Goal: Navigation & Orientation: Find specific page/section

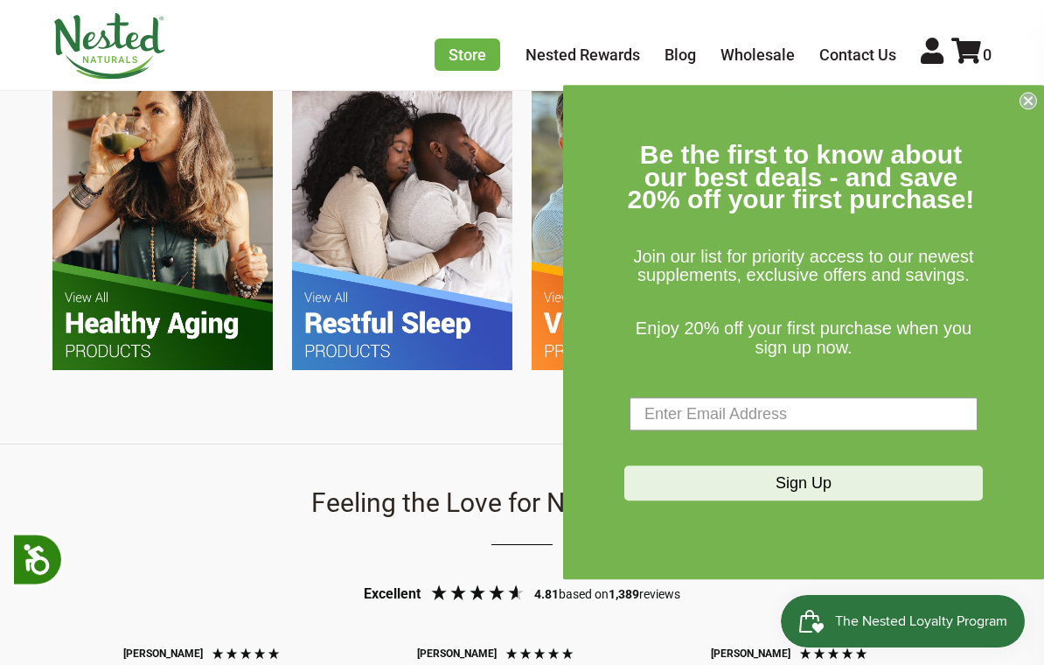
scroll to position [0, 588]
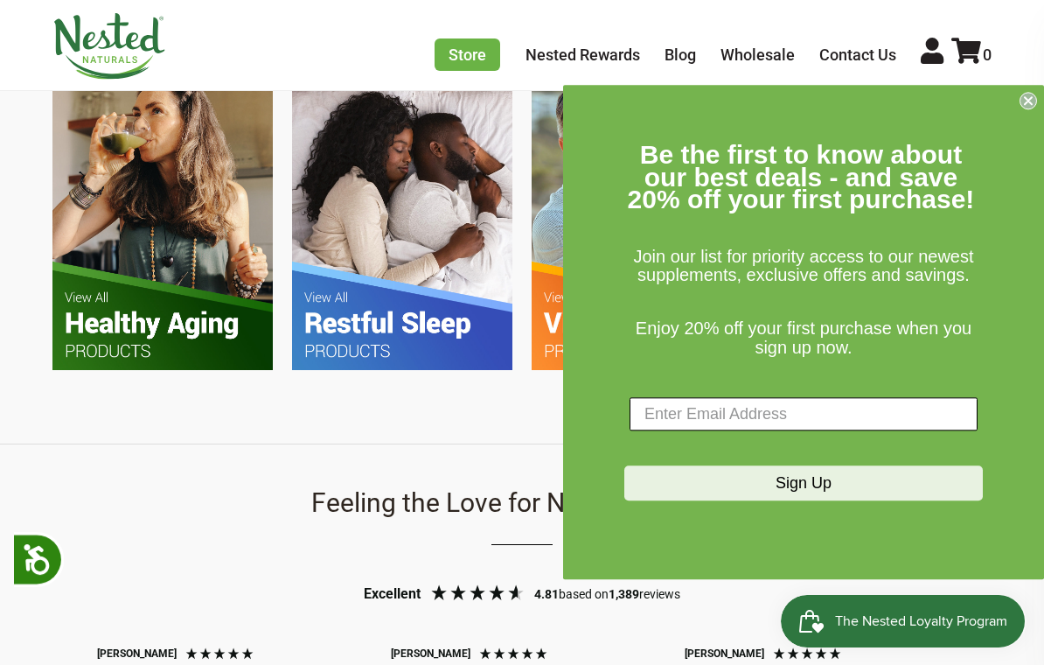
click at [743, 423] on input "Enter Email Address" at bounding box center [804, 414] width 348 height 33
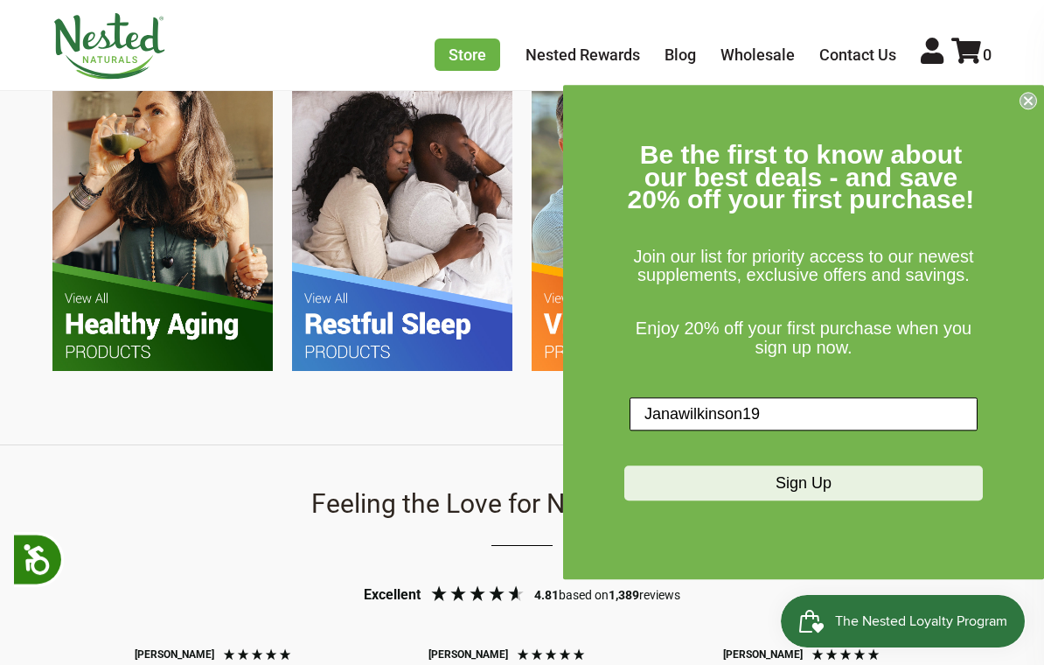
scroll to position [0, 883]
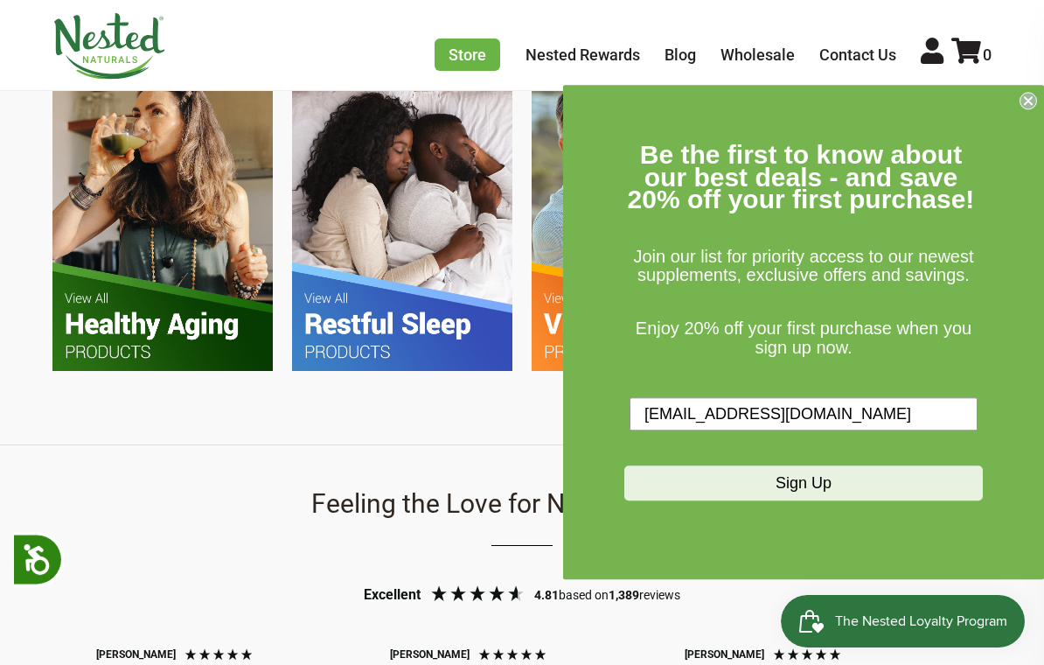
type input "Janawilkinson1967@gmail.com"
click at [846, 494] on button "Sign Up" at bounding box center [804, 483] width 359 height 35
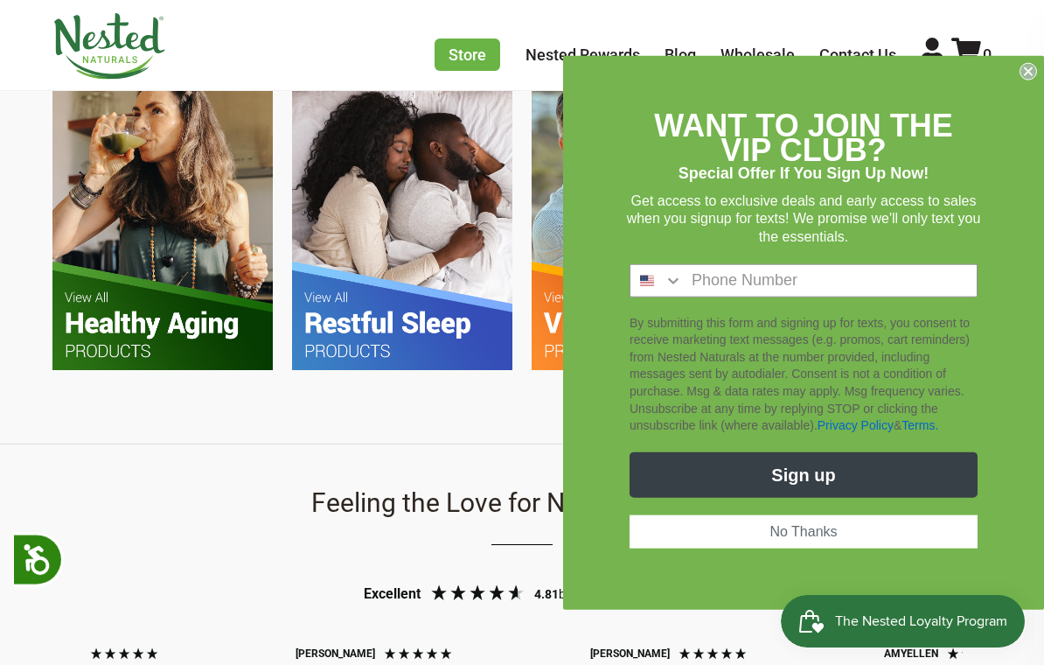
scroll to position [0, 1176]
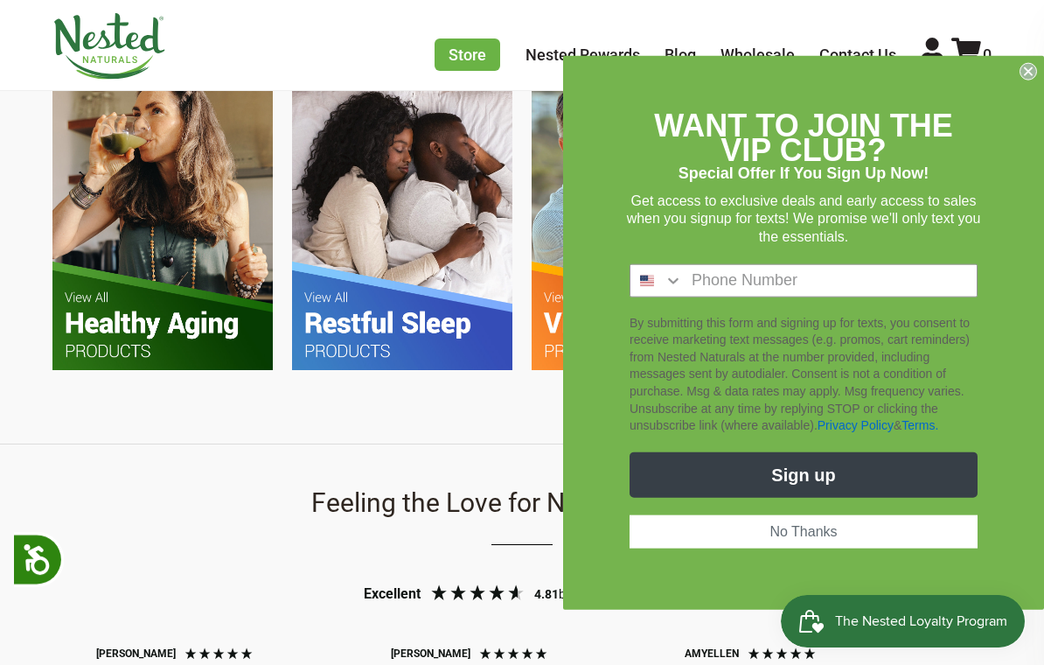
click at [814, 546] on button "No Thanks" at bounding box center [804, 530] width 348 height 33
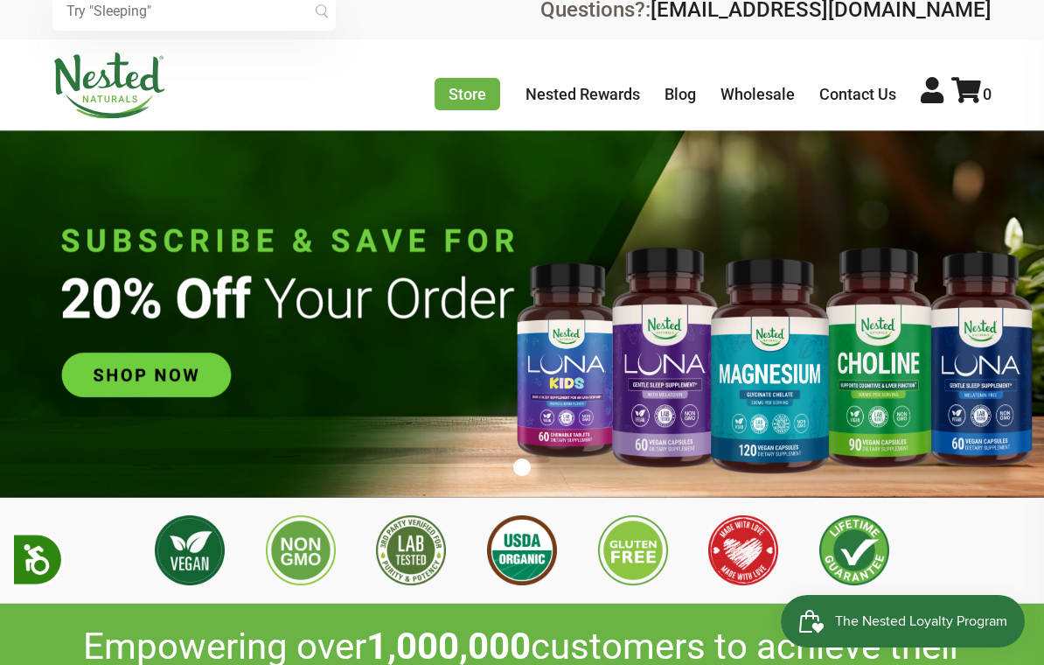
scroll to position [36, 0]
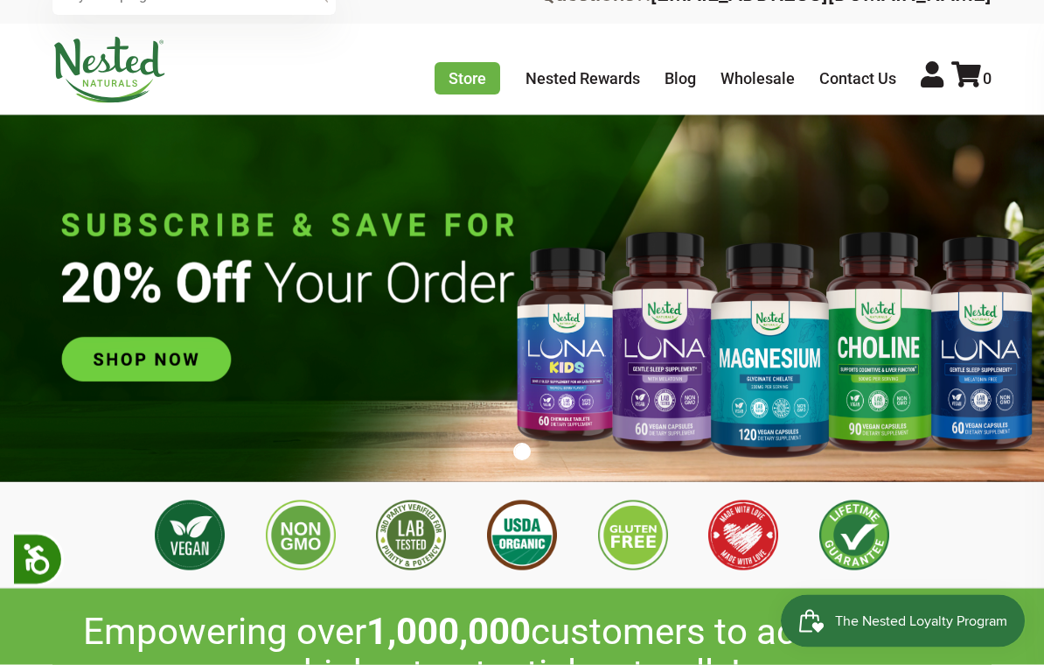
click at [170, 366] on img at bounding box center [522, 298] width 1044 height 366
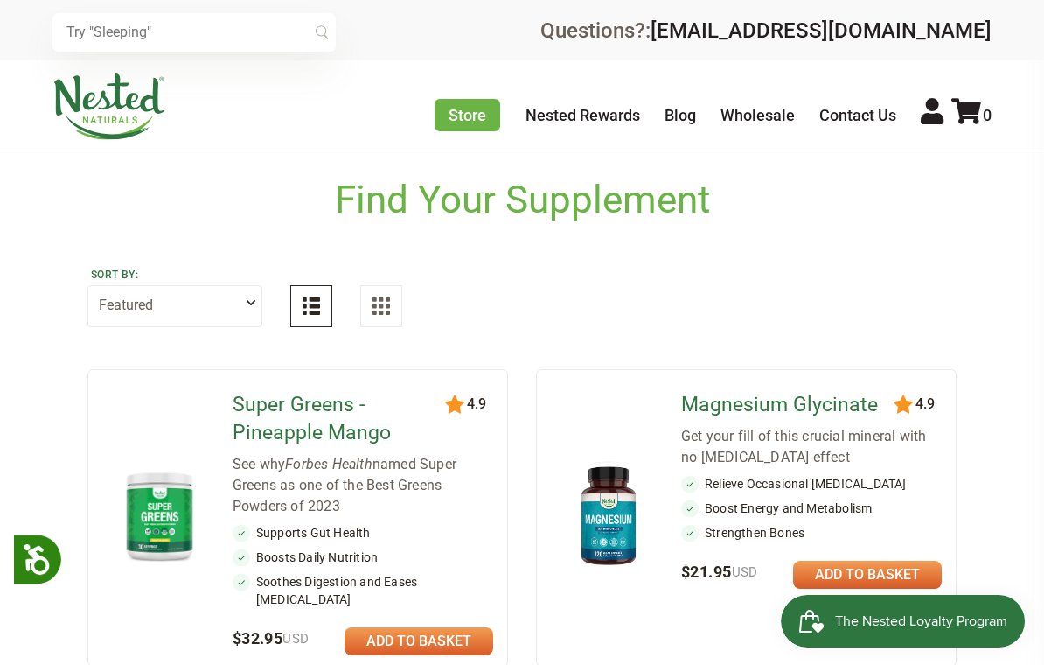
click at [260, 306] on select "Featured Highest Rated Best-Selling Alphabetically Newest First" at bounding box center [174, 306] width 175 height 42
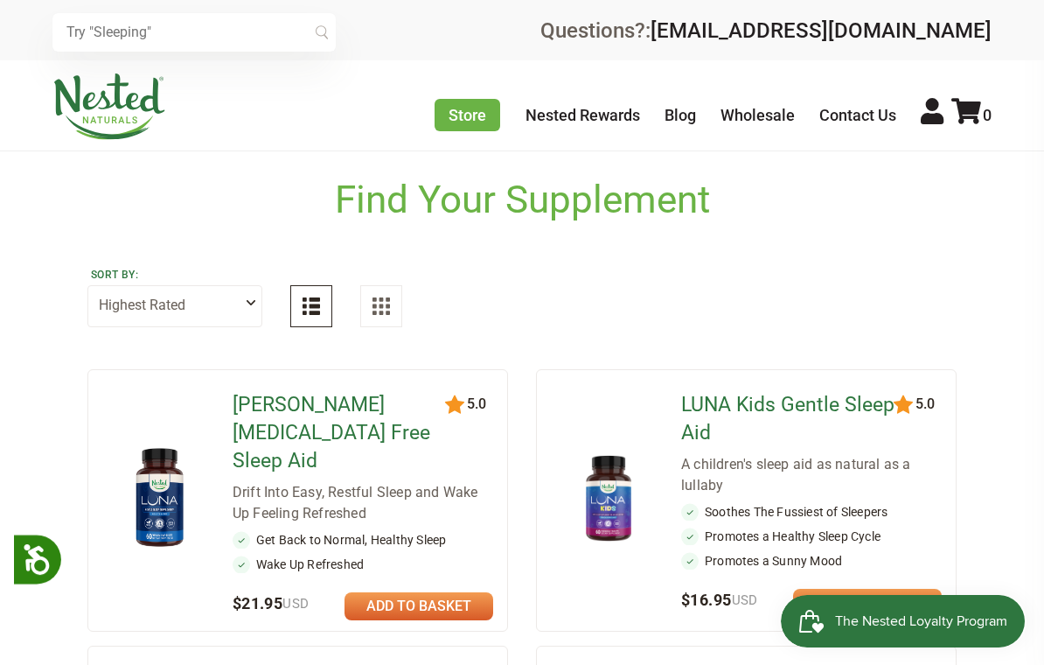
click at [317, 301] on img at bounding box center [311, 305] width 17 height 17
click at [387, 304] on img at bounding box center [381, 305] width 17 height 17
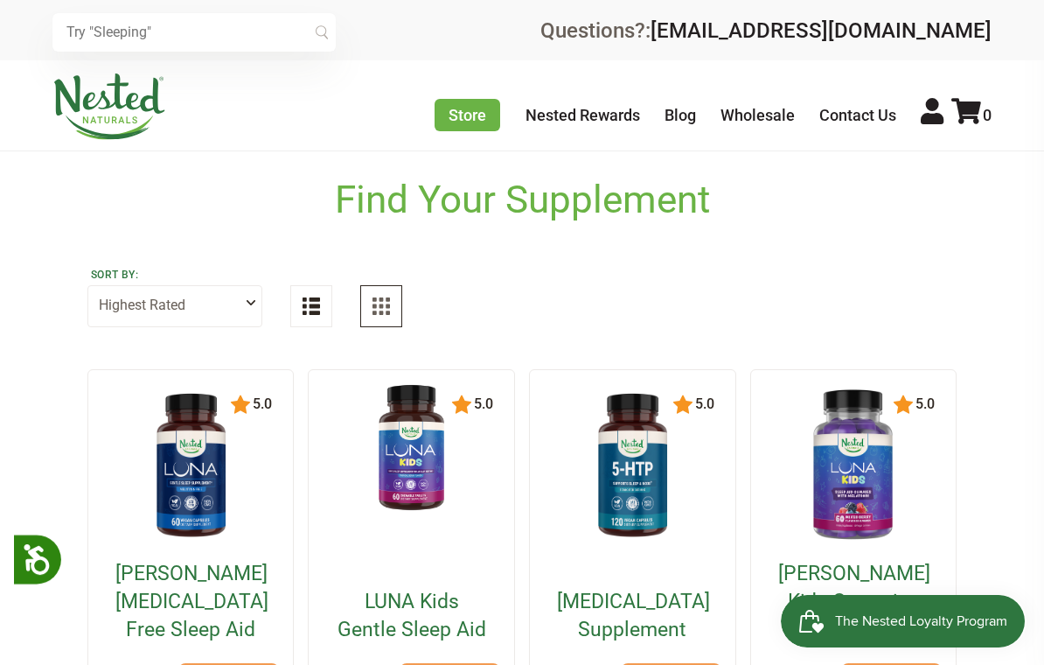
click at [243, 304] on select "Featured Highest Rated Best-Selling Alphabetically Newest First" at bounding box center [174, 306] width 175 height 42
select select "alphabetical"
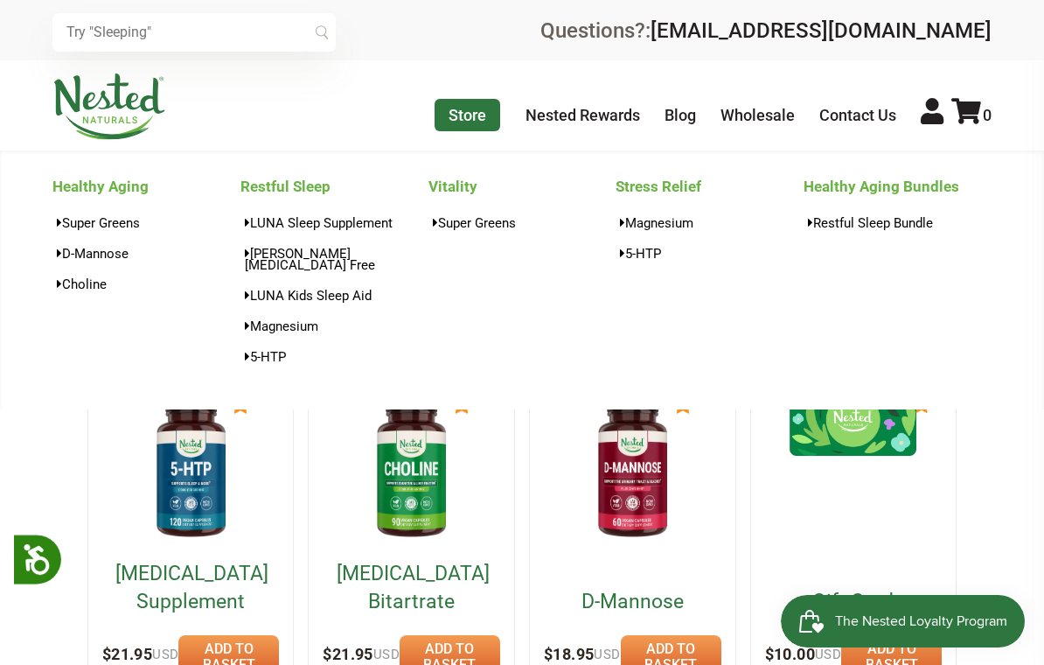
click at [468, 106] on link "Store" at bounding box center [468, 115] width 66 height 32
click at [474, 118] on link "Store" at bounding box center [468, 115] width 66 height 32
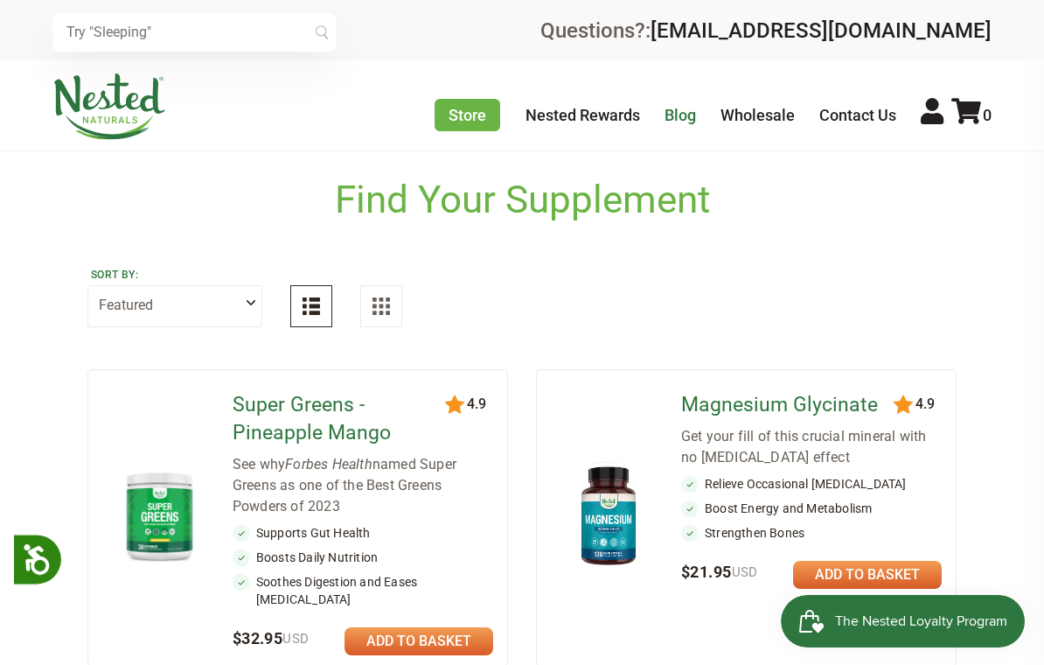
click at [684, 114] on link "Blog" at bounding box center [680, 115] width 31 height 18
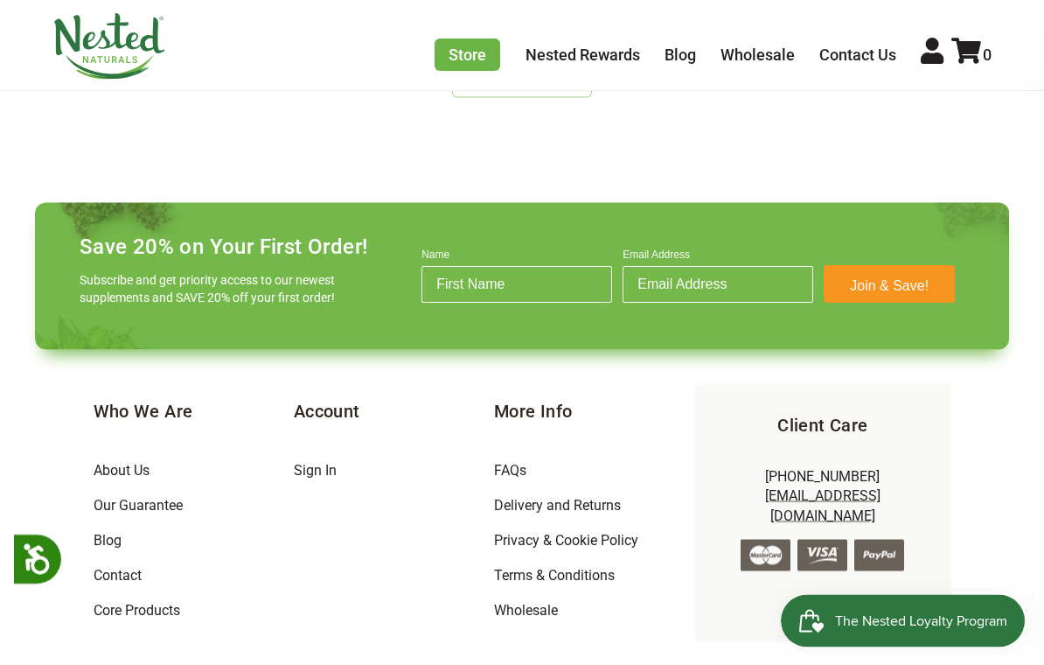
scroll to position [1952, 0]
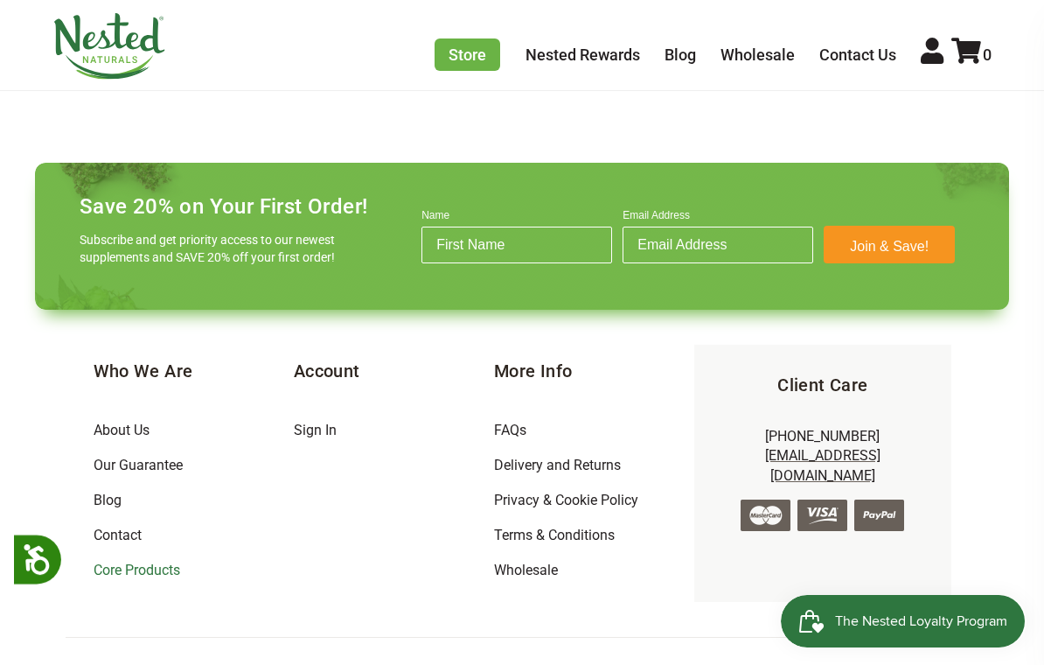
click at [142, 562] on link "Core Products" at bounding box center [137, 570] width 87 height 17
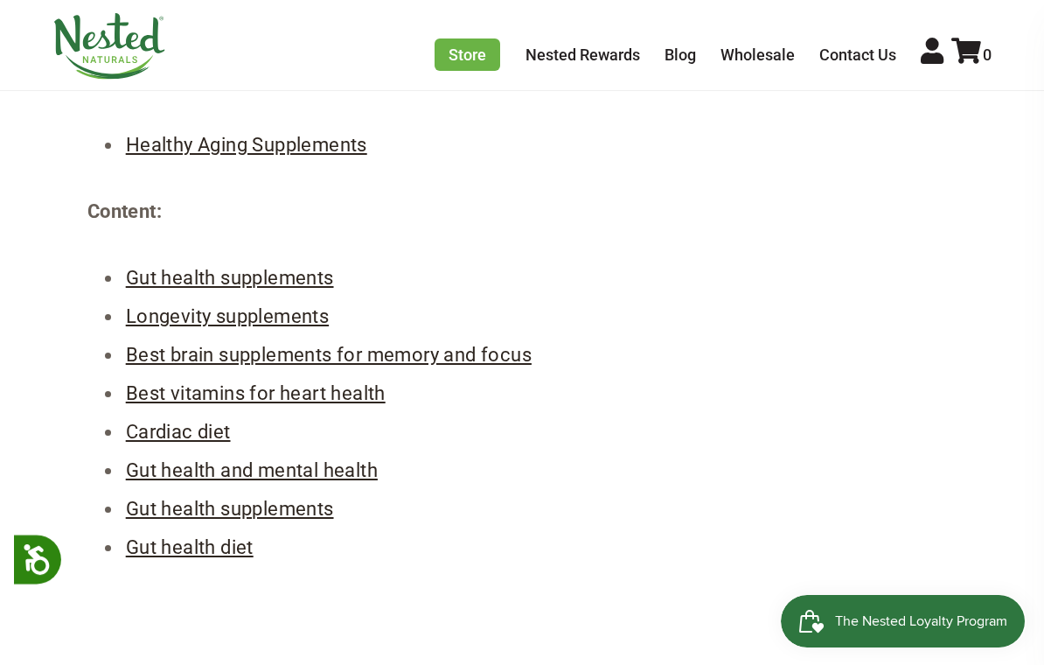
scroll to position [611, 0]
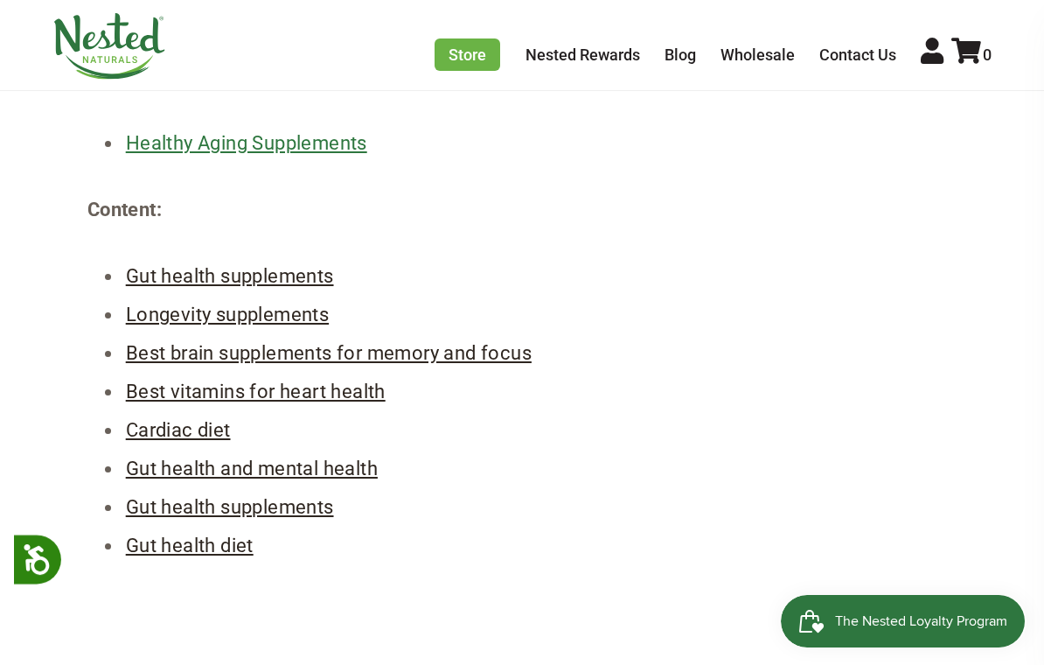
click at [325, 152] on link "Healthy Aging Supplements" at bounding box center [246, 143] width 241 height 22
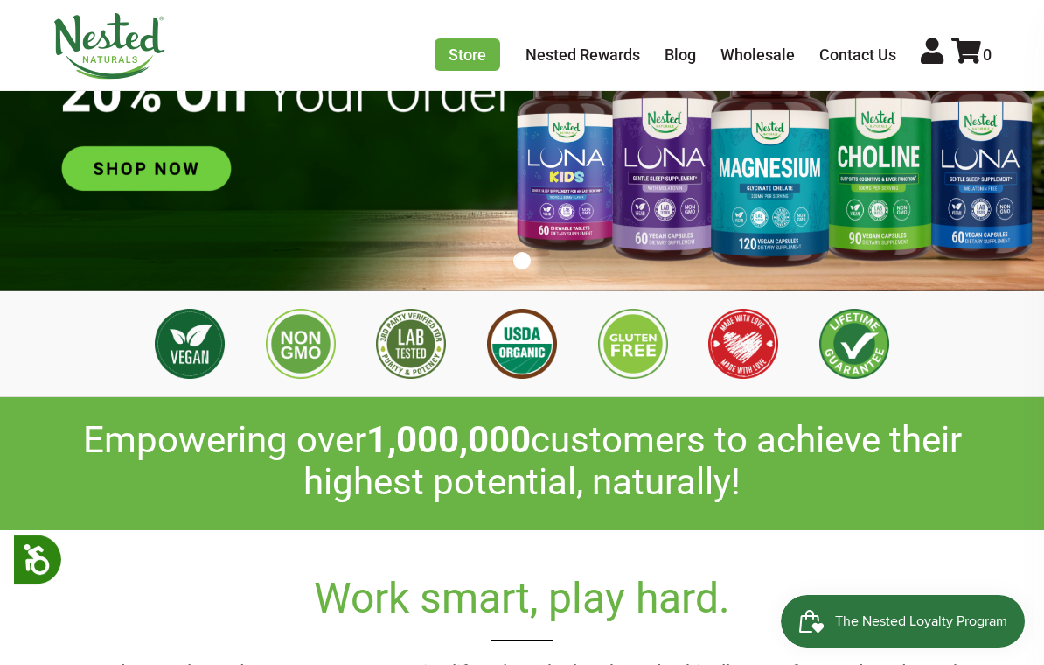
scroll to position [231, 0]
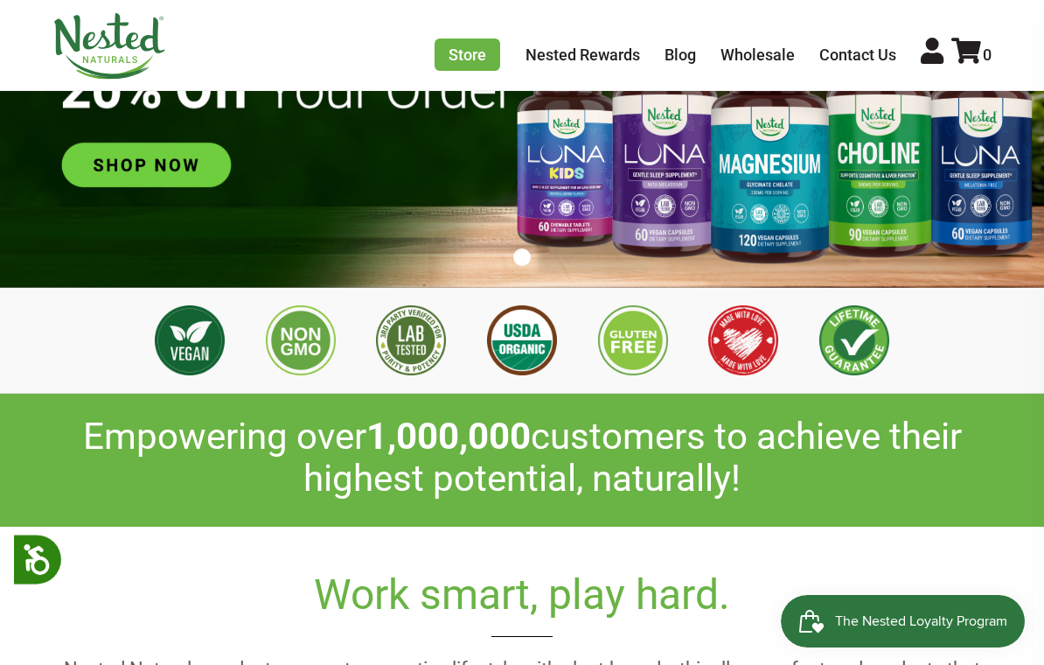
click at [150, 175] on img at bounding box center [522, 103] width 1044 height 366
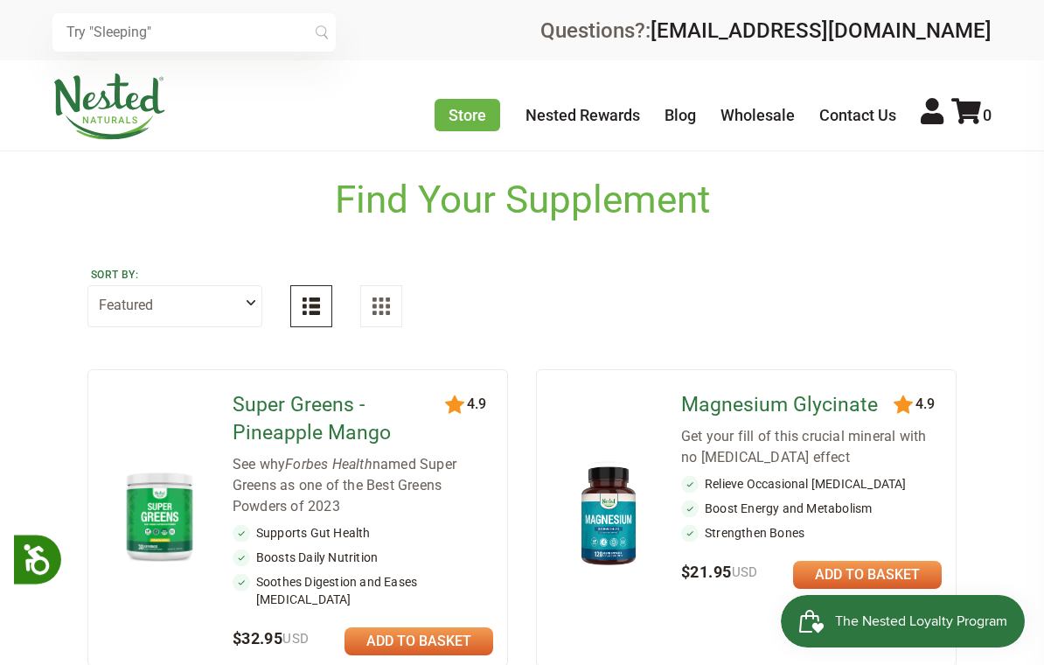
click at [305, 318] on button at bounding box center [311, 306] width 42 height 42
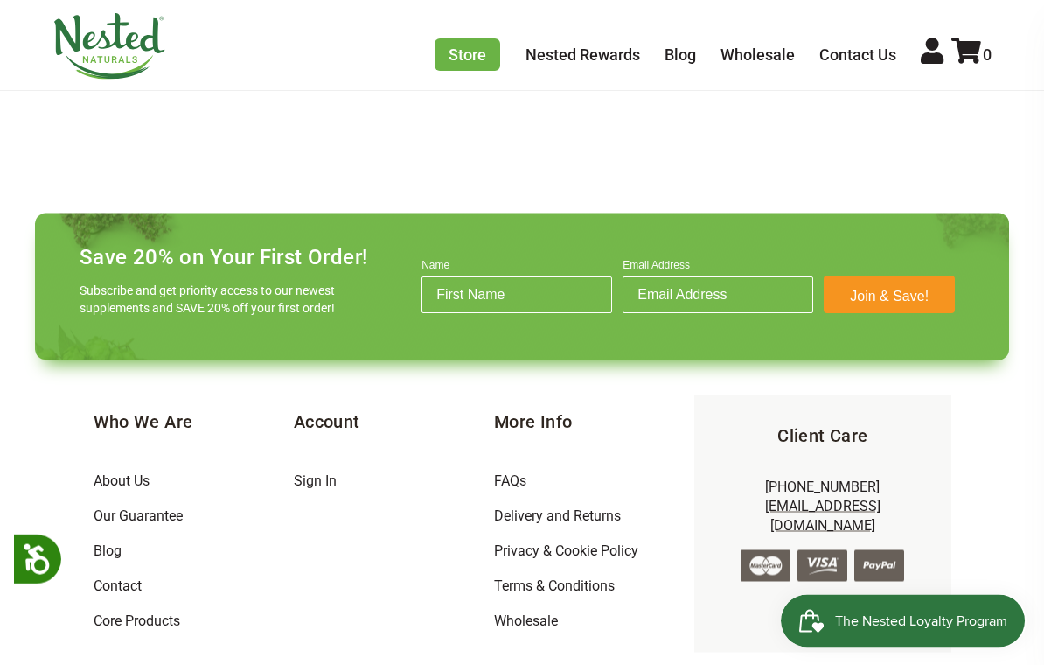
scroll to position [2062, 0]
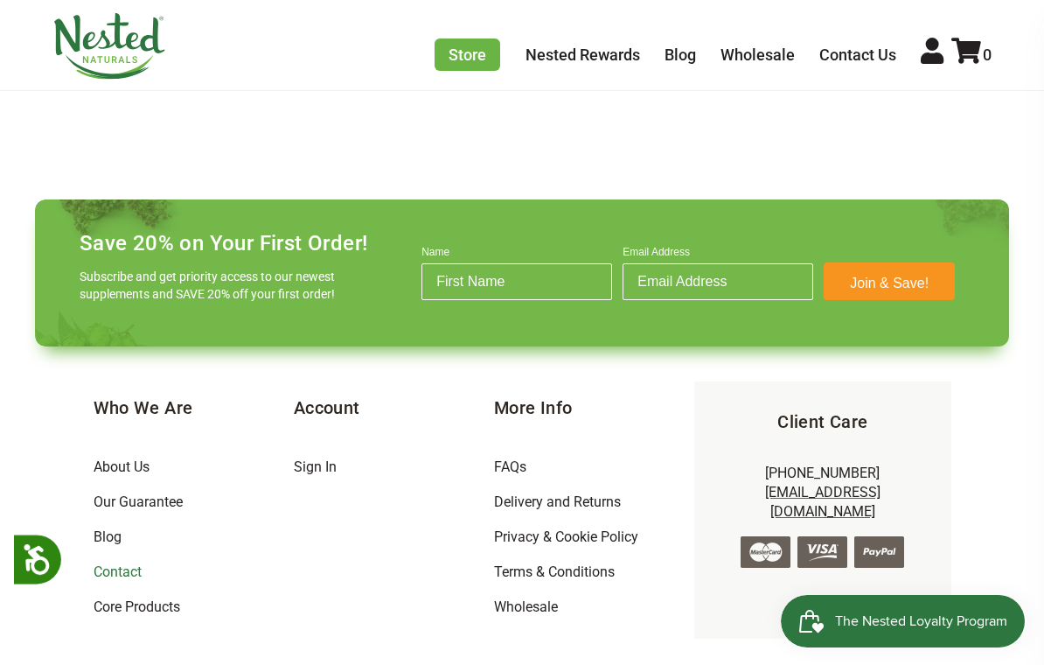
click at [100, 563] on link "Contact" at bounding box center [118, 571] width 48 height 17
